Goal: Task Accomplishment & Management: Use online tool/utility

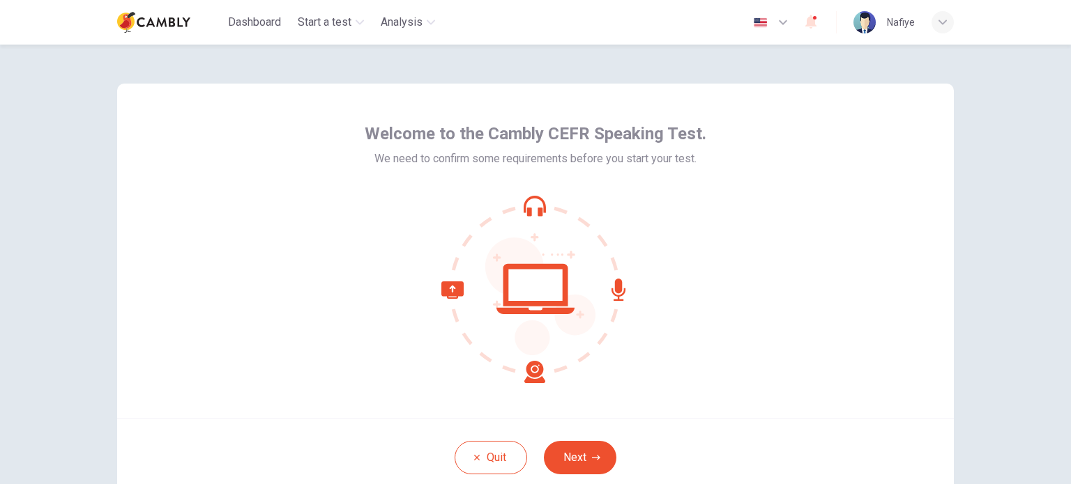
scroll to position [95, 0]
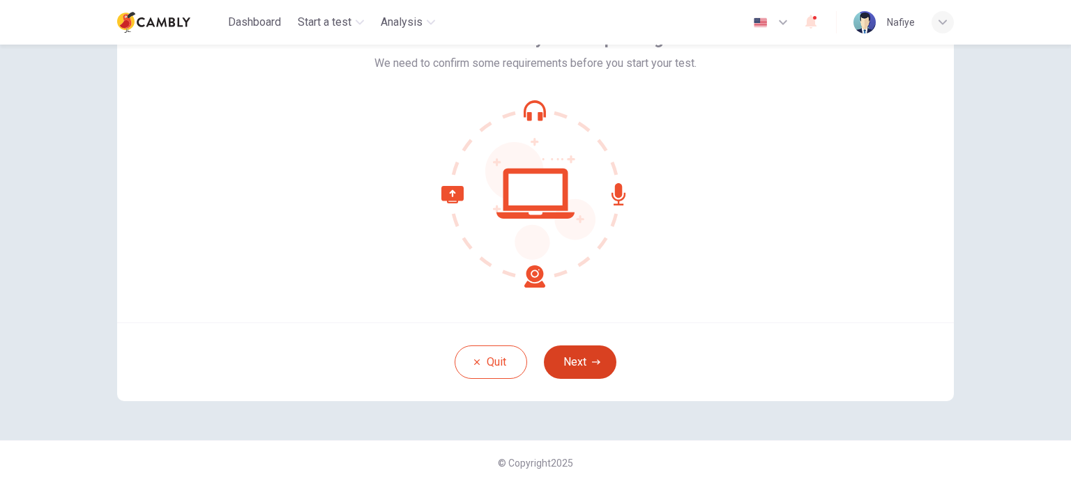
click at [568, 362] on button "Next" at bounding box center [580, 362] width 72 height 33
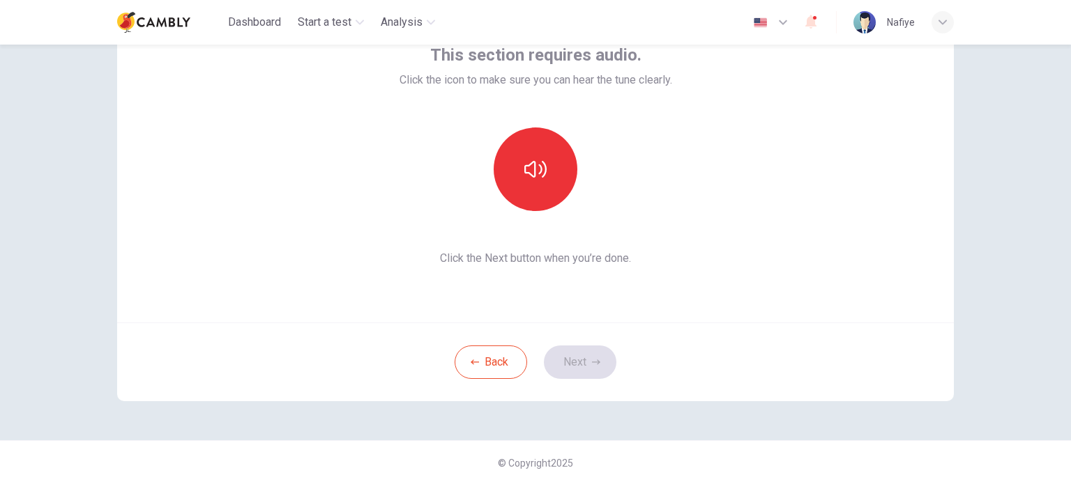
click at [544, 264] on span "Click the Next button when you’re done." at bounding box center [535, 258] width 273 height 17
click at [551, 176] on button "button" at bounding box center [536, 170] width 84 height 84
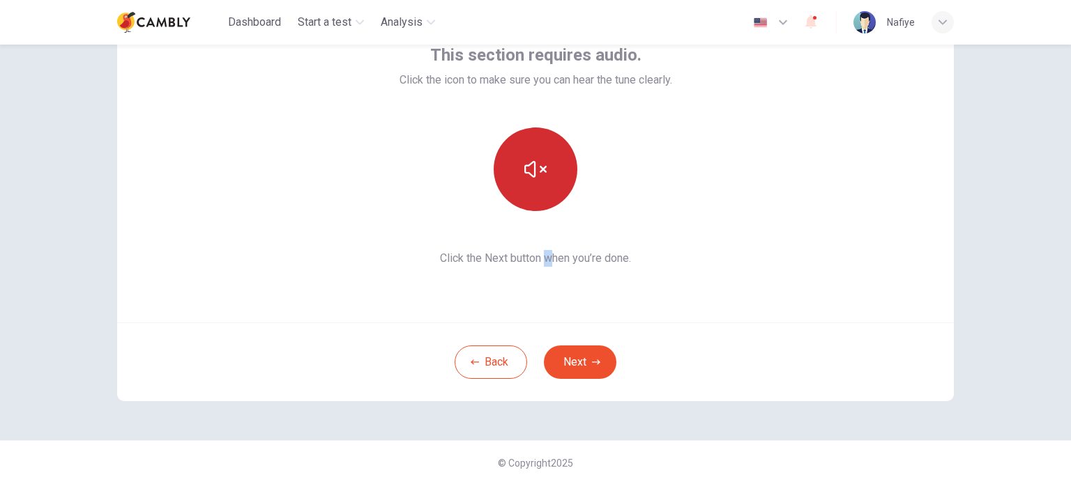
click at [545, 190] on button "button" at bounding box center [536, 170] width 84 height 84
click at [595, 365] on icon "button" at bounding box center [596, 362] width 8 height 8
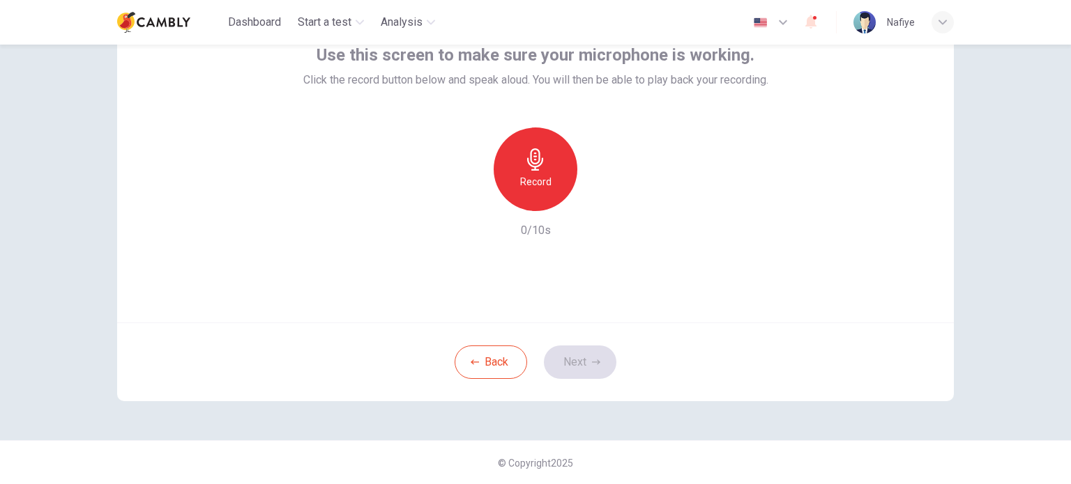
click at [514, 190] on div "Record" at bounding box center [536, 170] width 84 height 84
click at [572, 367] on button "Next" at bounding box center [580, 362] width 72 height 33
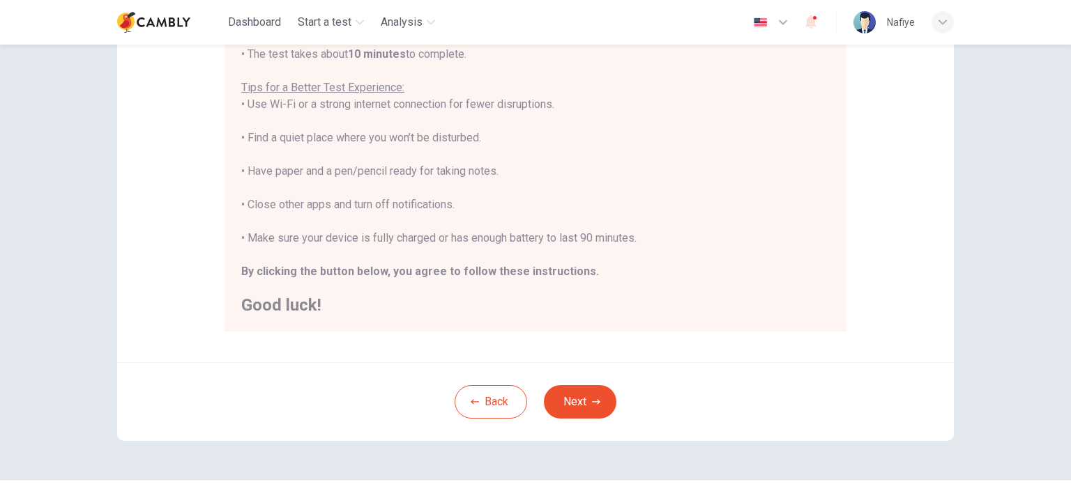
scroll to position [290, 0]
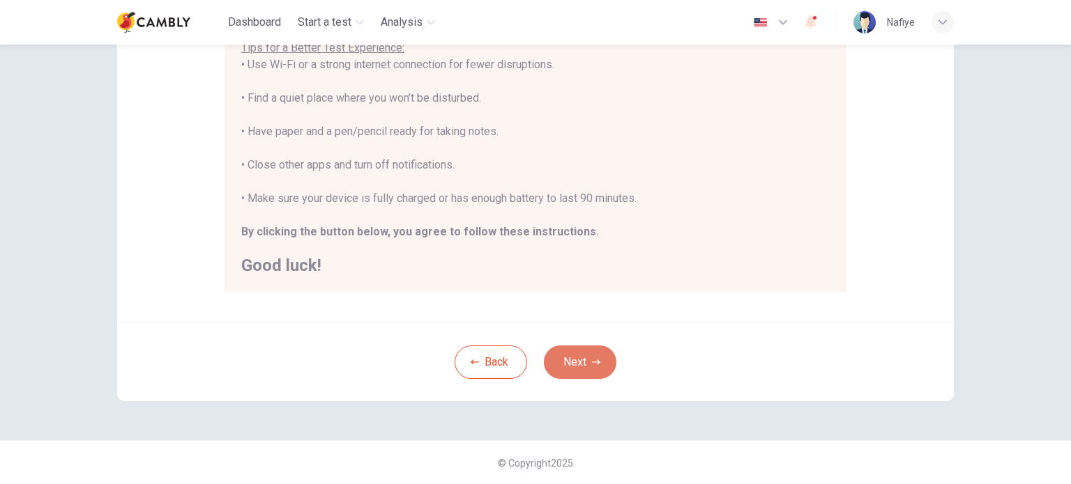
click at [554, 369] on button "Next" at bounding box center [580, 362] width 72 height 33
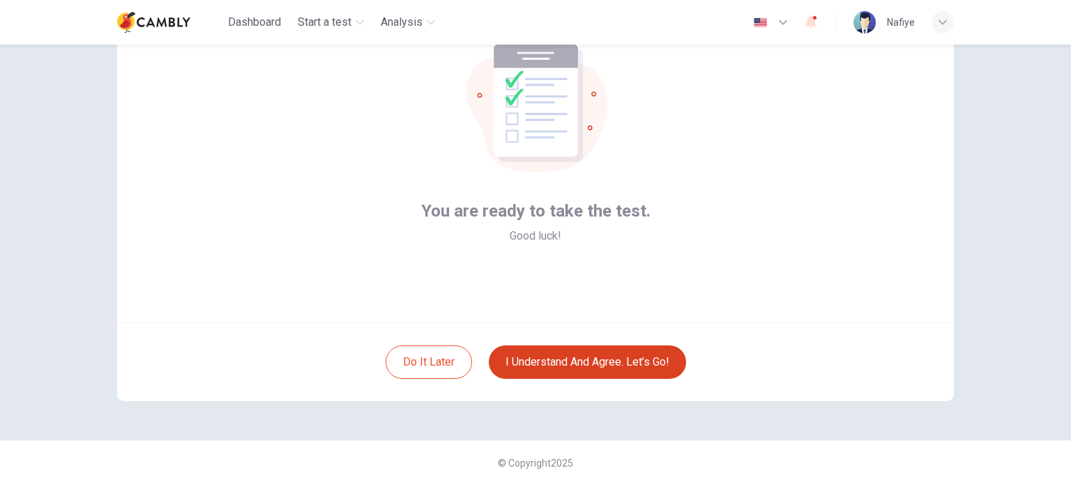
click at [556, 369] on button "I understand and agree. Let’s go!" at bounding box center [587, 362] width 197 height 33
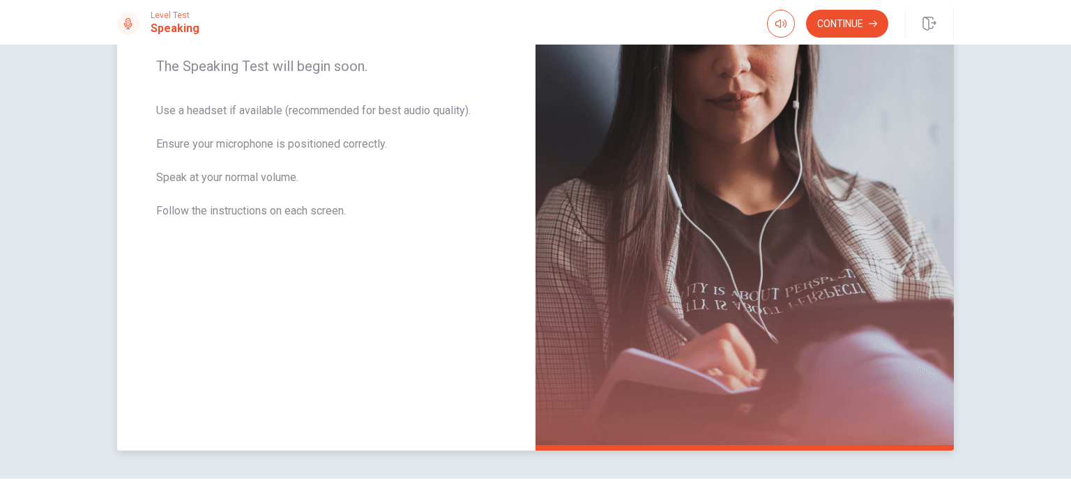
scroll to position [268, 0]
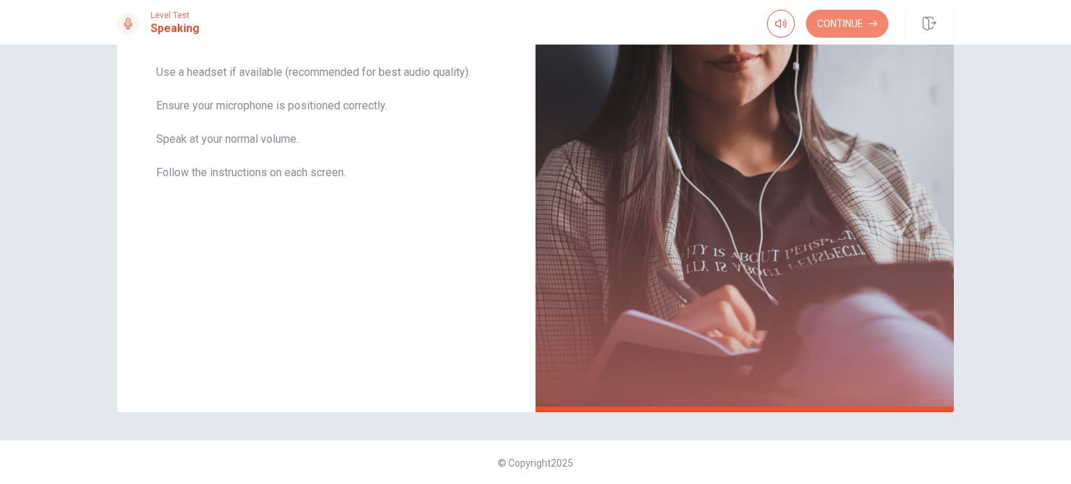
click at [876, 25] on icon "button" at bounding box center [873, 24] width 8 height 8
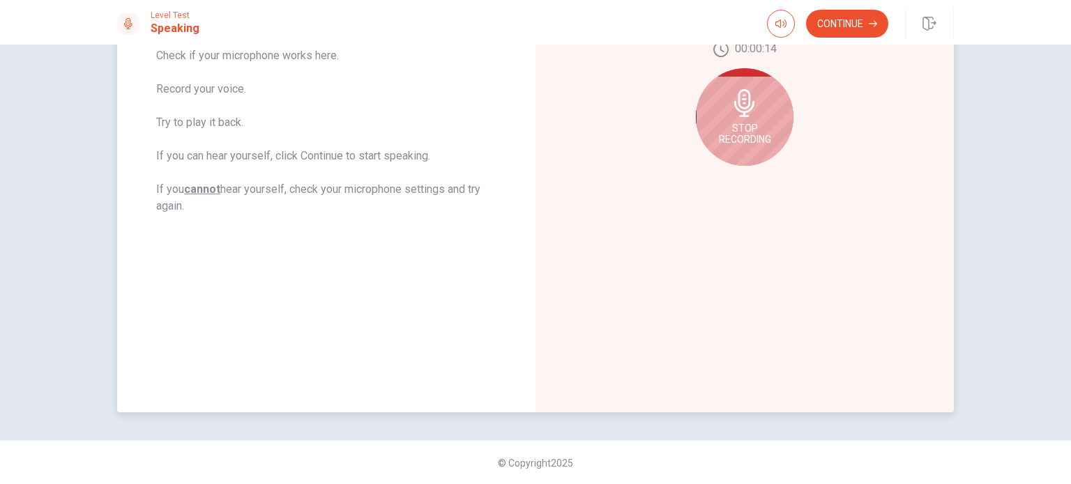
scroll to position [82, 0]
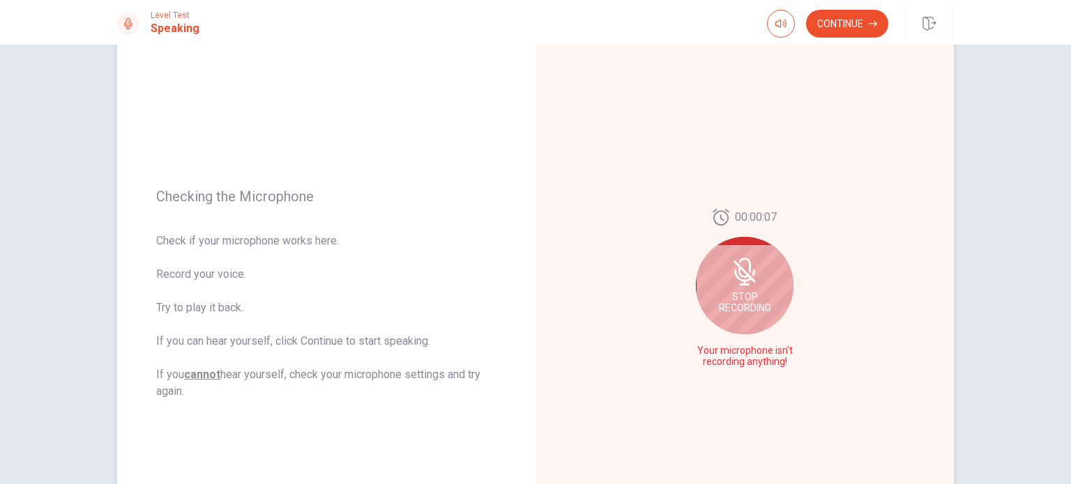
click at [748, 284] on icon at bounding box center [745, 272] width 28 height 28
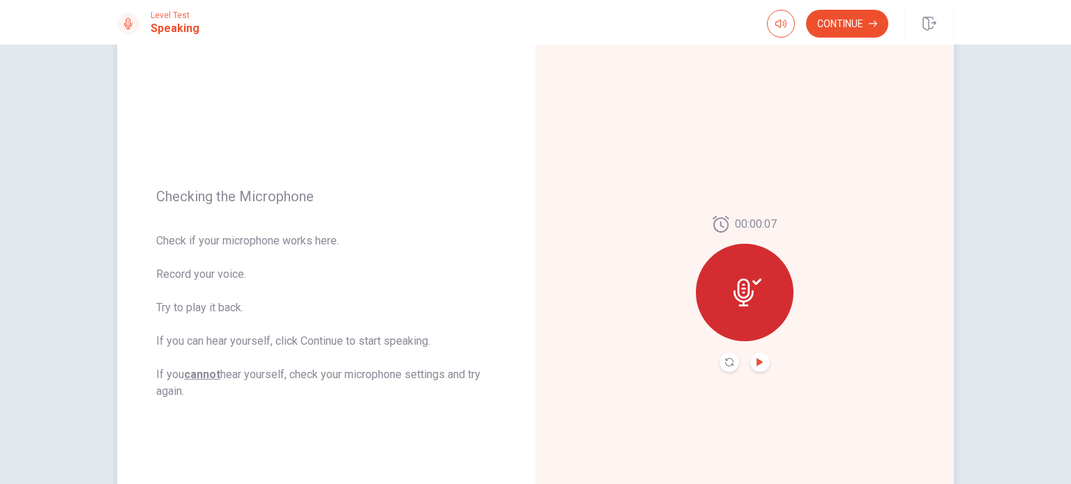
click at [758, 365] on icon "Play Audio" at bounding box center [760, 362] width 8 height 8
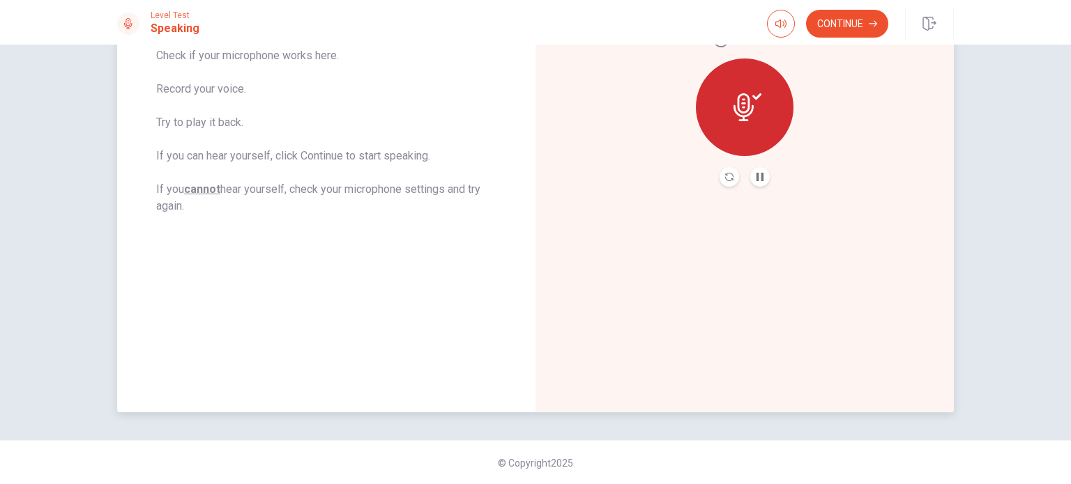
scroll to position [0, 0]
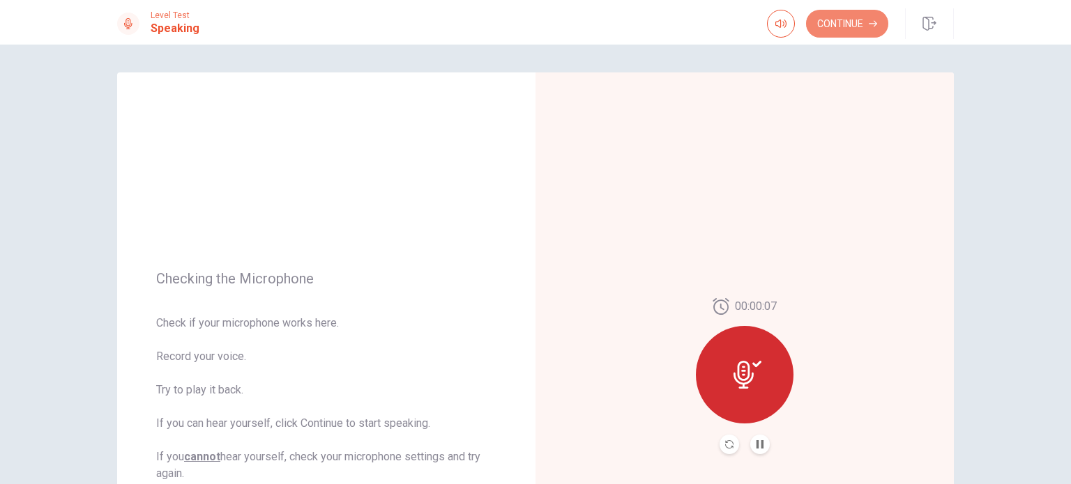
click at [855, 29] on button "Continue" at bounding box center [847, 24] width 82 height 28
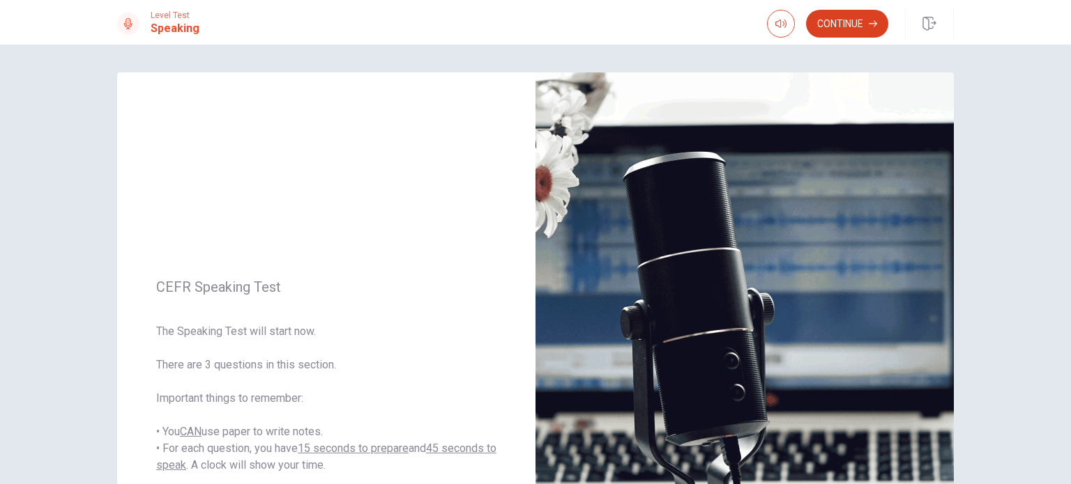
click at [841, 24] on button "Continue" at bounding box center [847, 24] width 82 height 28
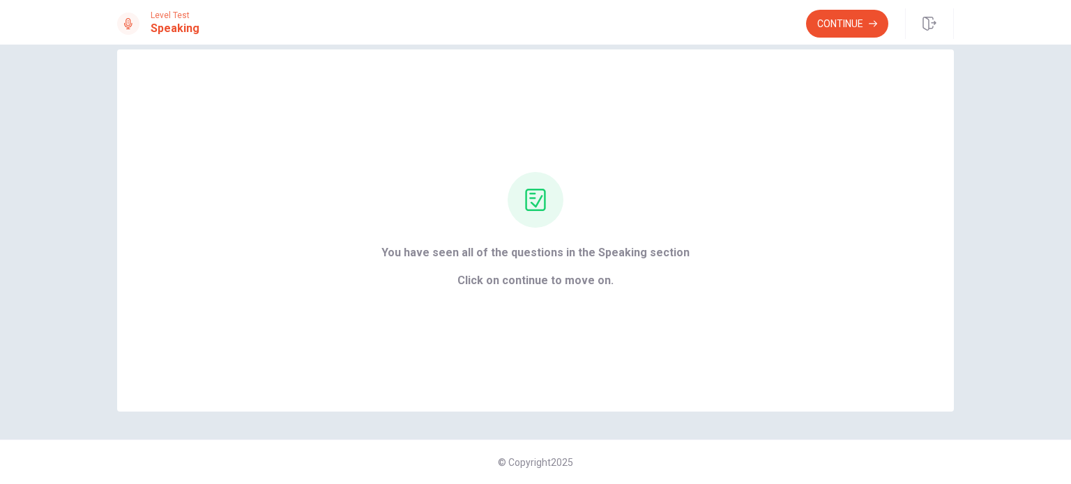
scroll to position [22, 0]
click at [836, 11] on button "Continue" at bounding box center [847, 24] width 82 height 28
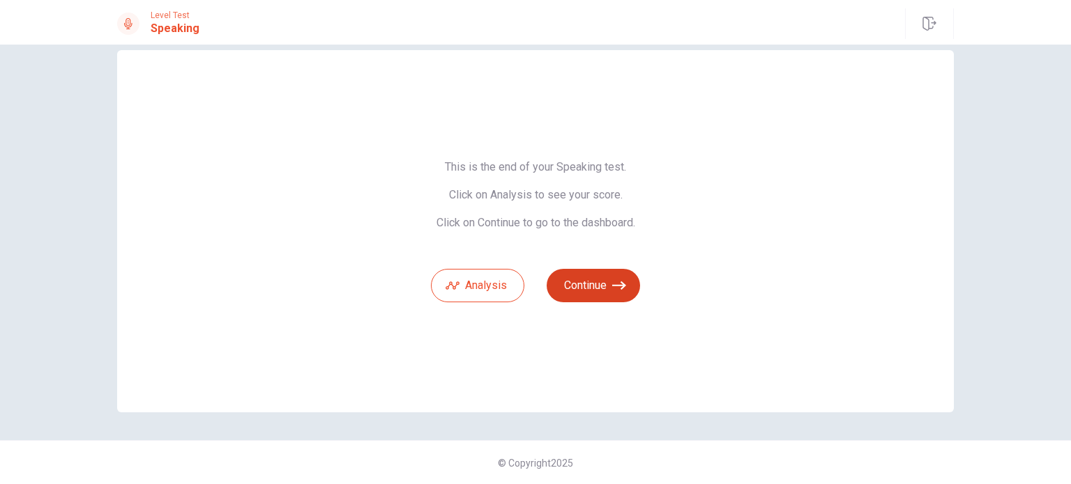
click at [590, 286] on button "Continue" at bounding box center [592, 285] width 93 height 33
